Goal: Task Accomplishment & Management: Manage account settings

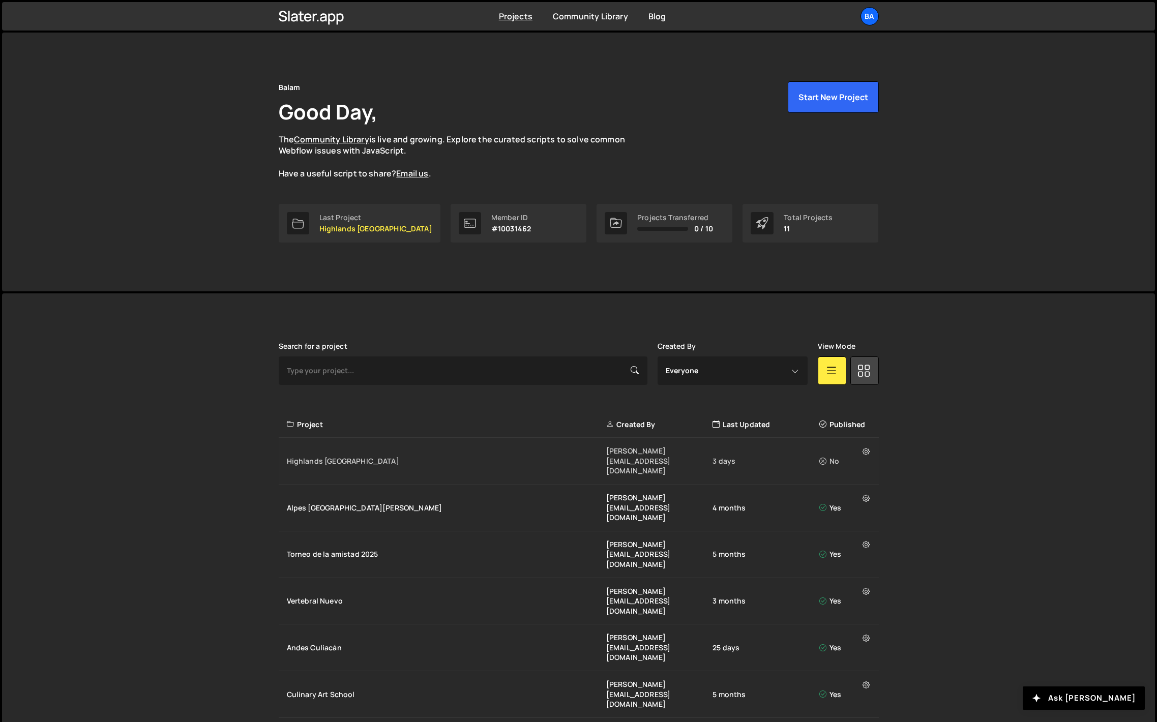
click at [342, 456] on div "Highlands [GEOGRAPHIC_DATA]" at bounding box center [446, 461] width 319 height 10
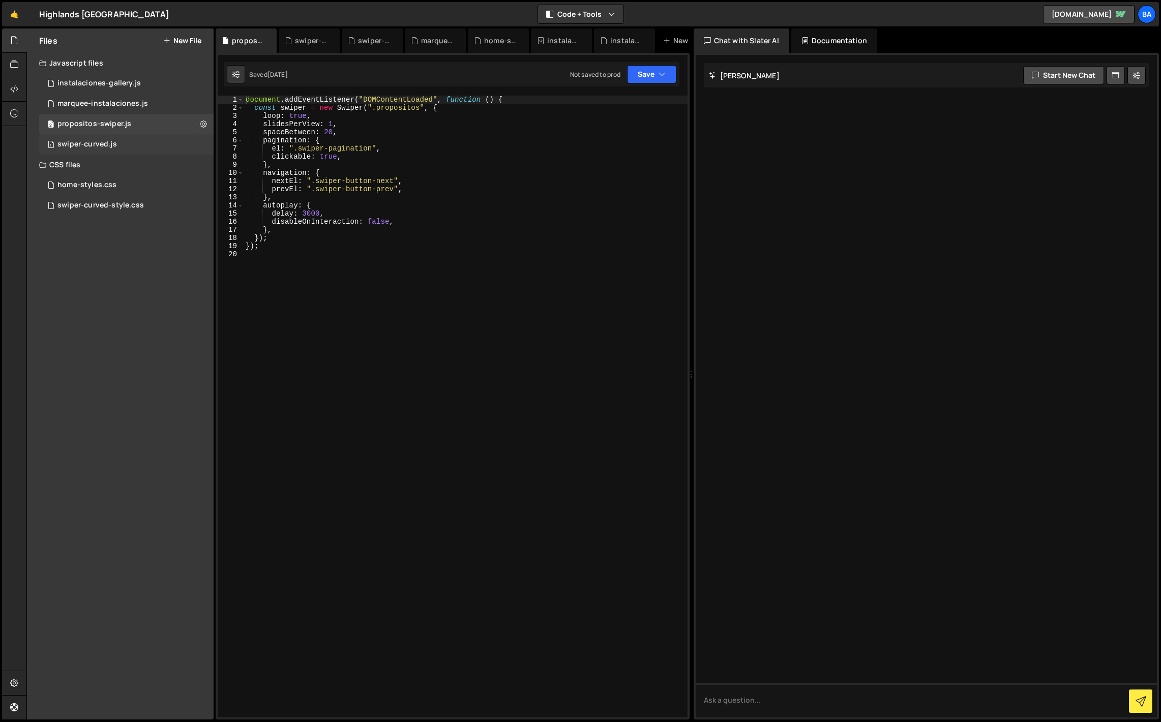
click at [129, 143] on div "1 swiper-curved.js 0" at bounding box center [126, 144] width 174 height 20
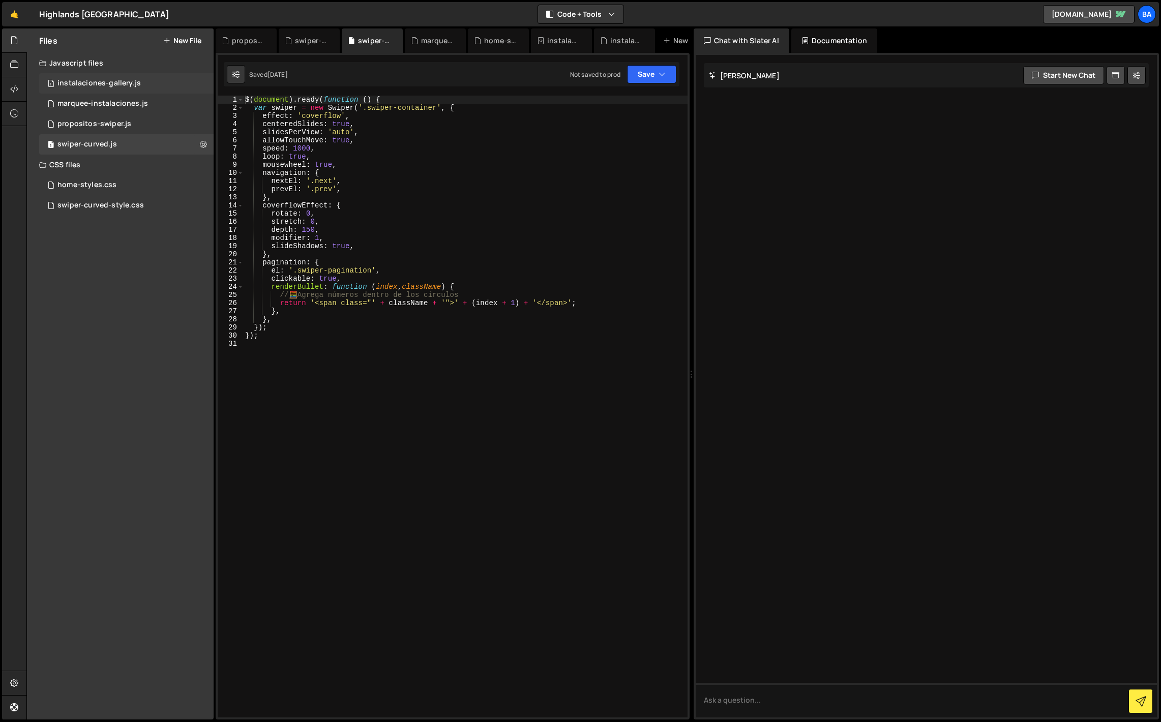
click at [122, 77] on div "1 instalaciones-gallery.js 0" at bounding box center [126, 83] width 174 height 20
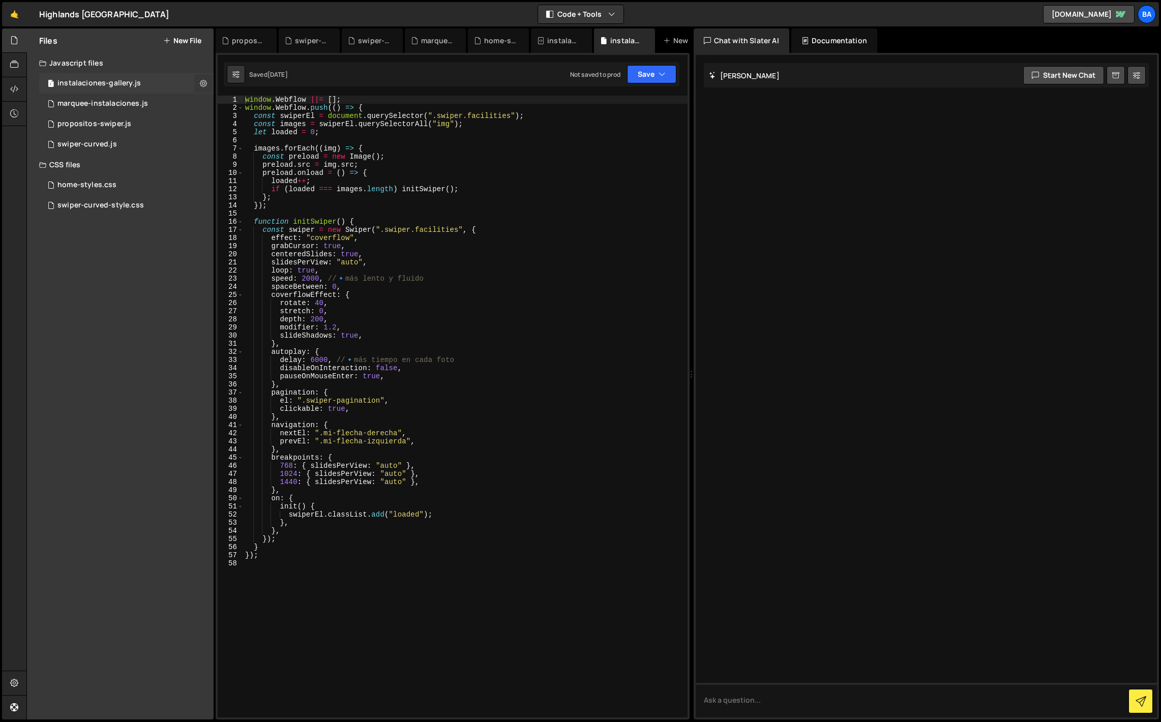
click at [206, 82] on icon at bounding box center [203, 83] width 7 height 10
type input "instalaciones-gallery"
radio input "true"
checkbox input "true"
click at [245, 101] on button "Edit File Settings" at bounding box center [266, 105] width 100 height 20
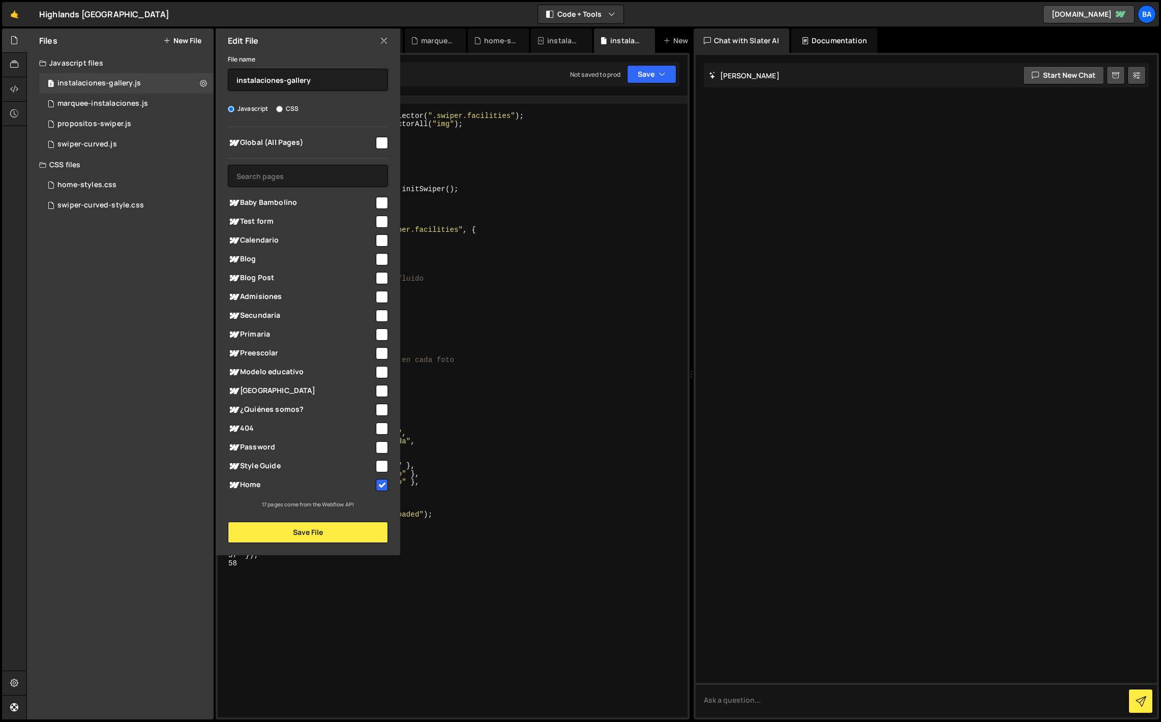
click at [382, 202] on input "checkbox" at bounding box center [382, 203] width 12 height 12
checkbox input "true"
click at [299, 532] on button "Save File" at bounding box center [308, 532] width 160 height 21
